Goal: Navigation & Orientation: Find specific page/section

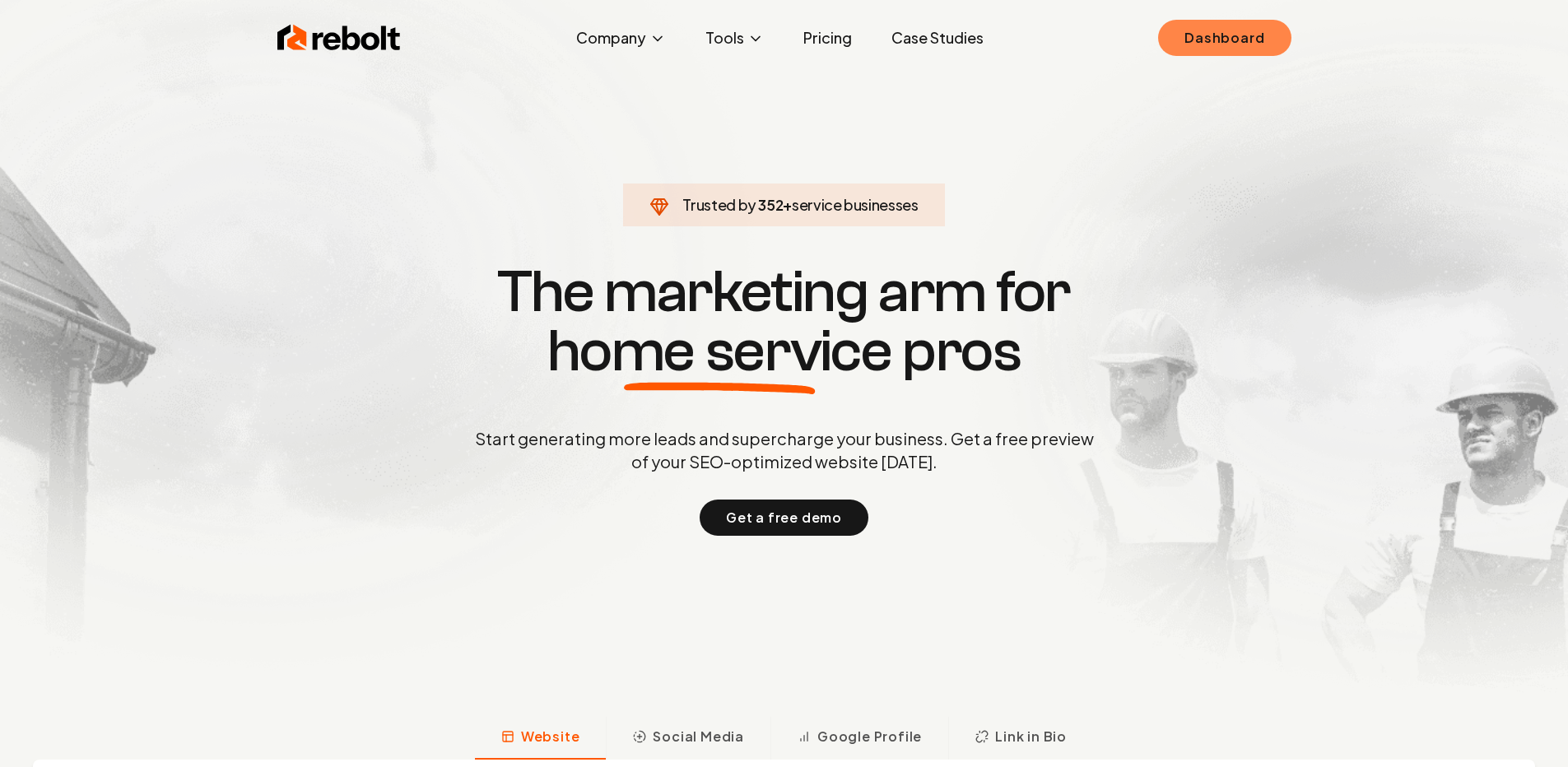
click at [1217, 37] on link "Dashboard" at bounding box center [1224, 38] width 132 height 37
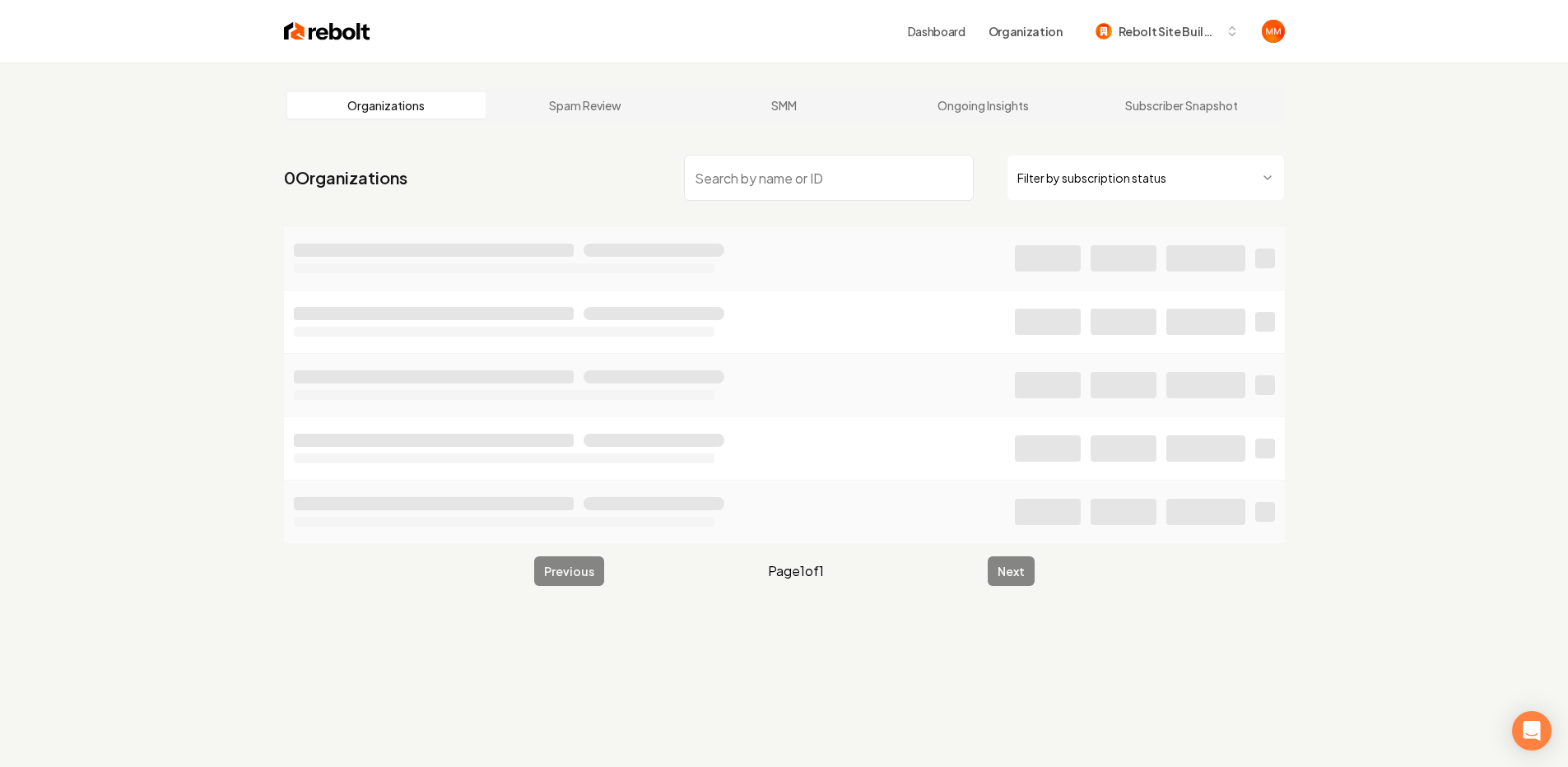
click at [848, 176] on input "search" at bounding box center [828, 177] width 289 height 46
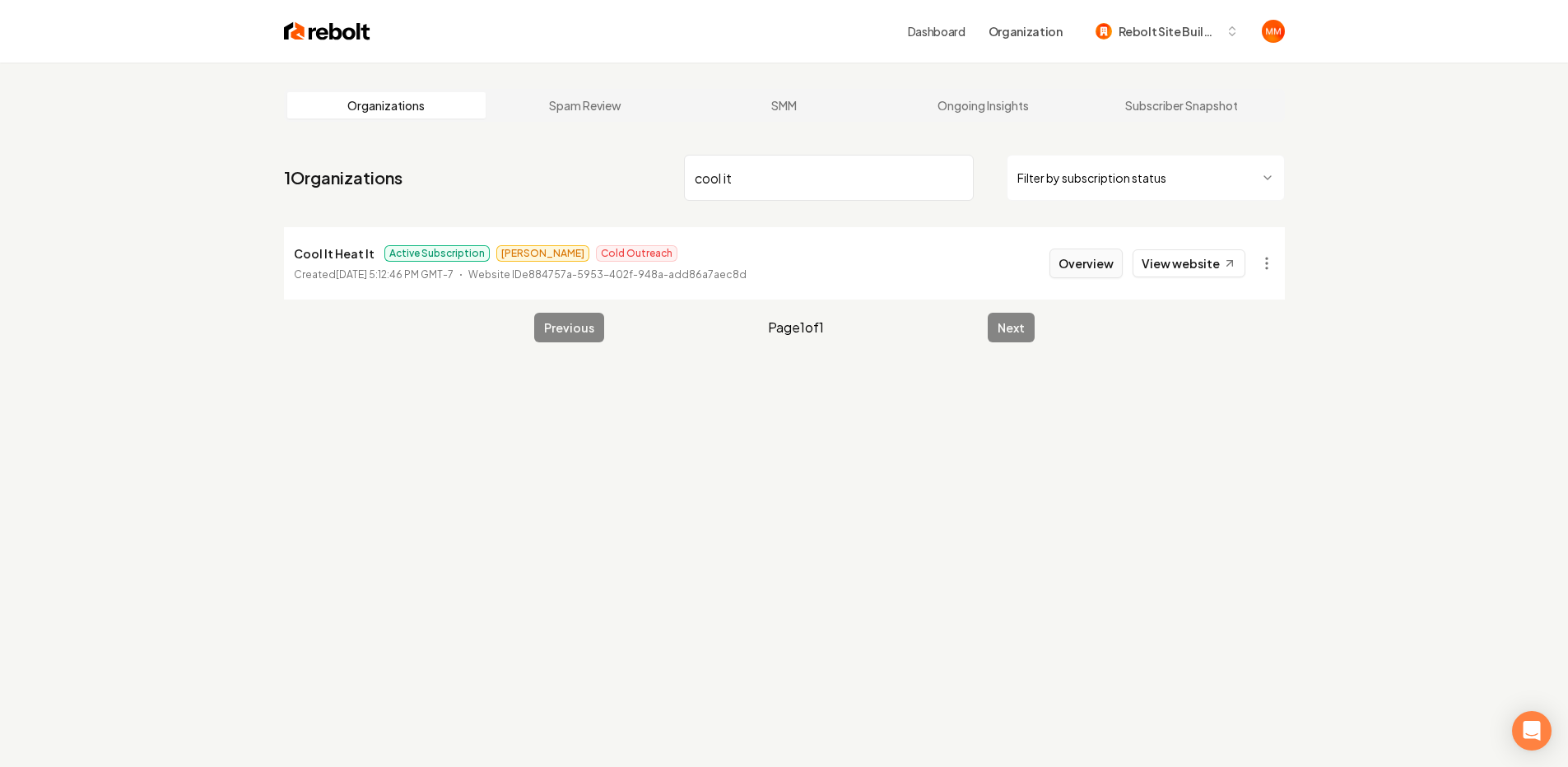
type input "cool it"
click at [1102, 259] on button "Overview" at bounding box center [1086, 263] width 73 height 29
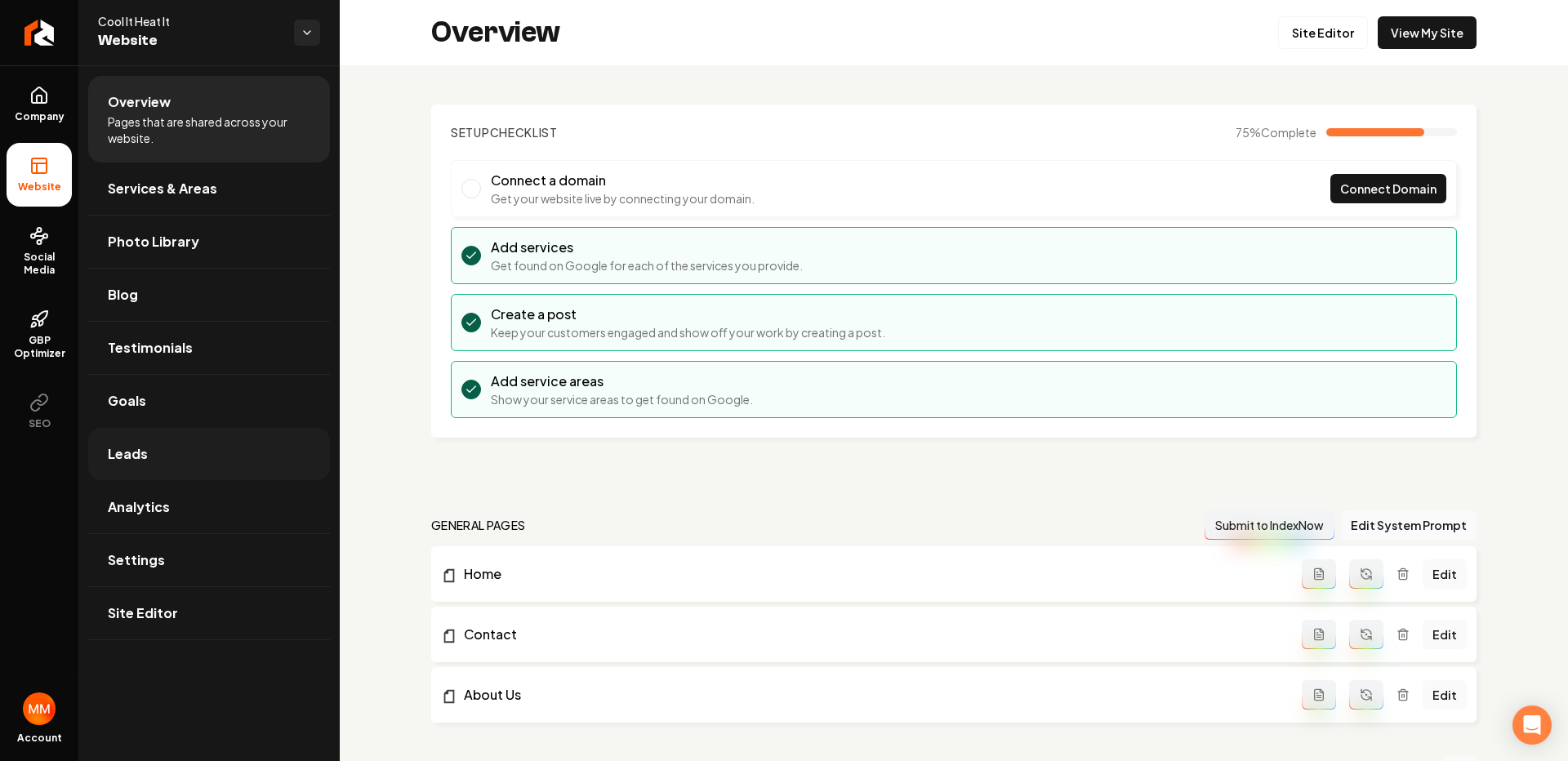
click at [209, 442] on link "Leads" at bounding box center [208, 454] width 242 height 53
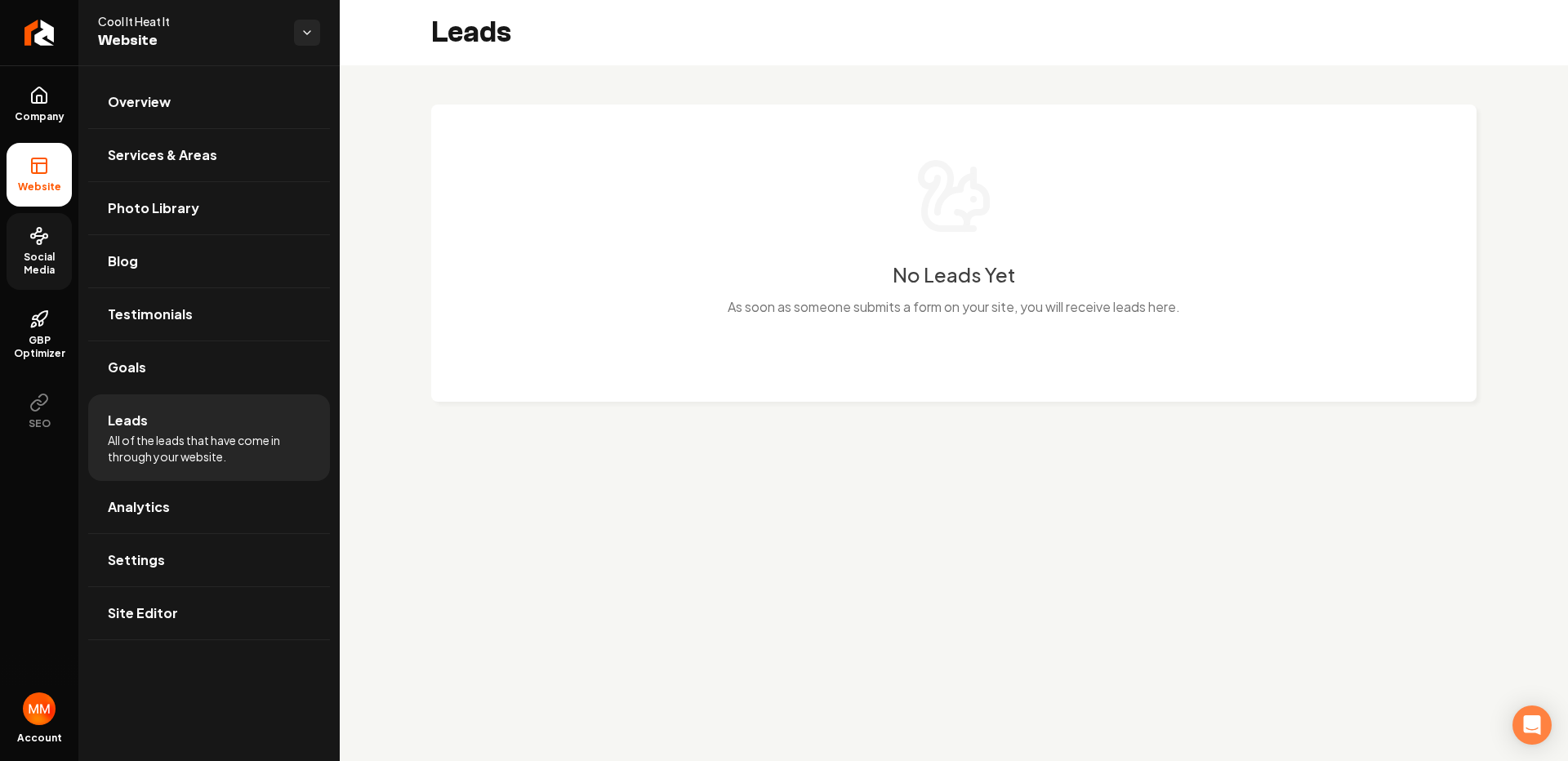
click at [47, 273] on span "Social Media" at bounding box center [39, 264] width 65 height 26
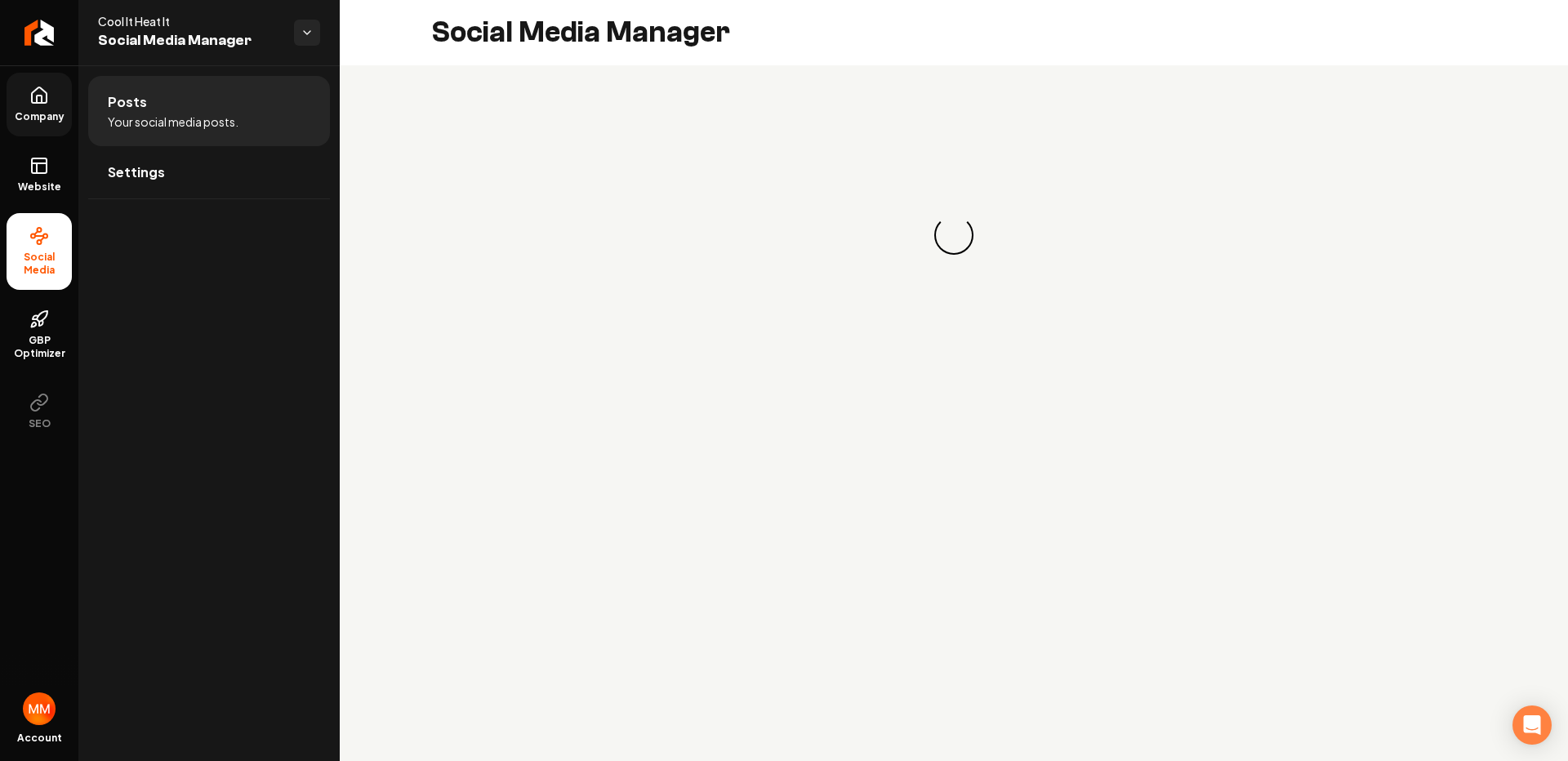
click at [45, 115] on span "Company" at bounding box center [39, 117] width 63 height 13
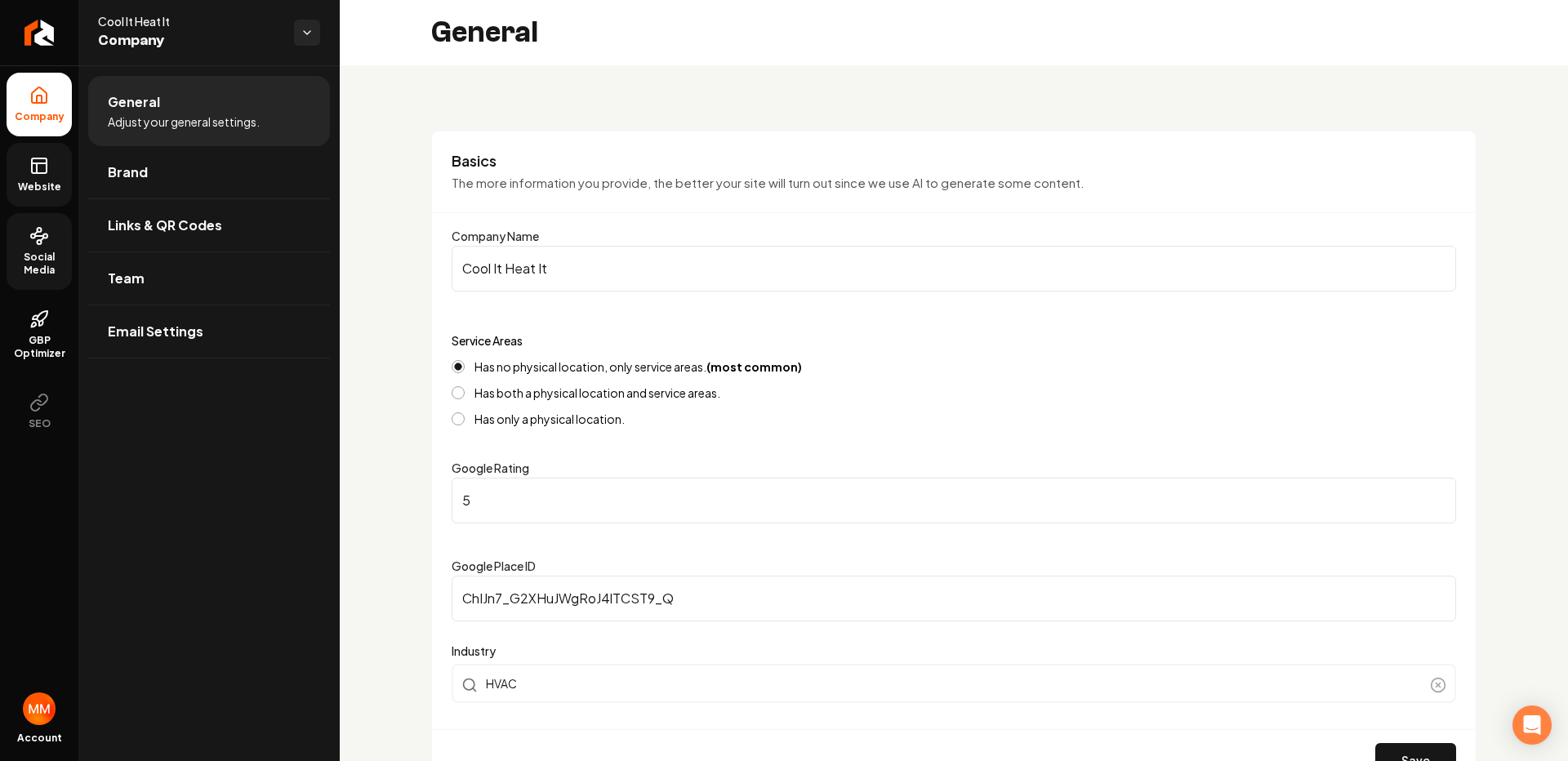
click at [37, 153] on link "Website" at bounding box center [39, 175] width 65 height 63
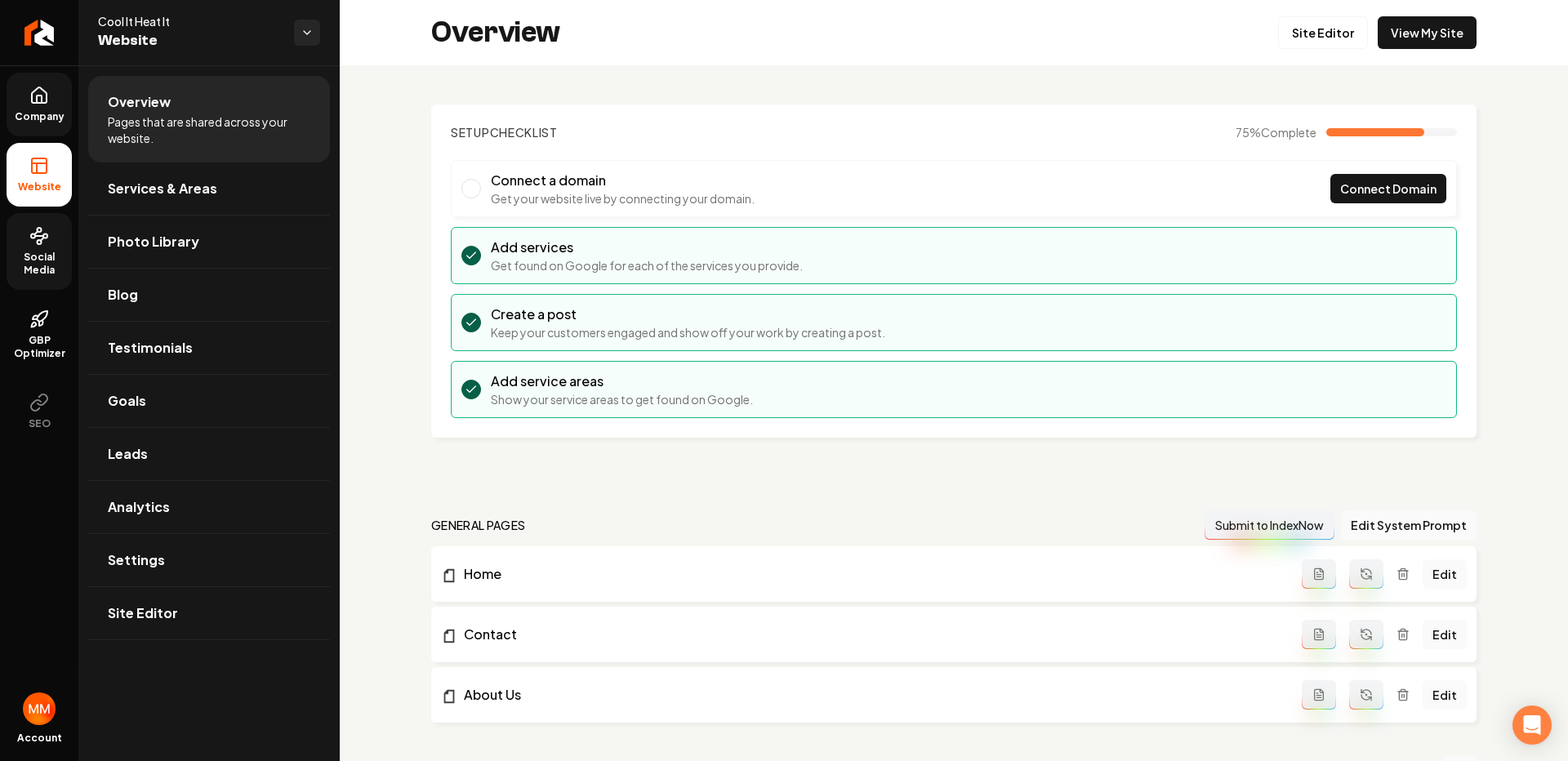
click at [1408, 50] on div "Overview Site Editor View My Site" at bounding box center [953, 33] width 1228 height 65
click at [1402, 32] on link "View My Site" at bounding box center [1427, 33] width 99 height 33
